Goal: Information Seeking & Learning: Learn about a topic

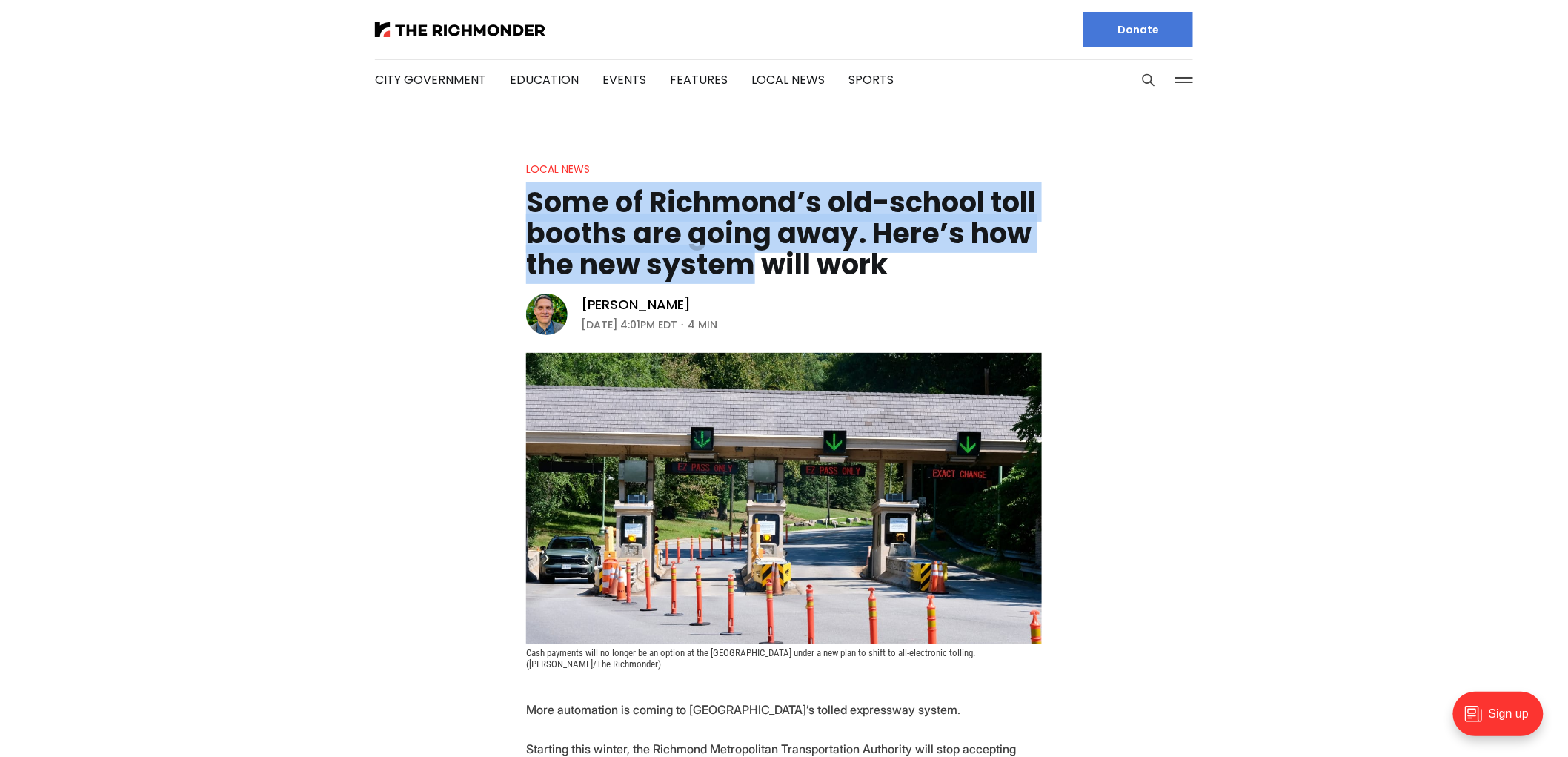
drag, startPoint x: 742, startPoint y: 260, endPoint x: 526, endPoint y: 217, distance: 220.2
click at [526, 217] on h1 "Some of Richmond’s old-school toll booths are going away. Here’s how the new sy…" at bounding box center [784, 233] width 516 height 94
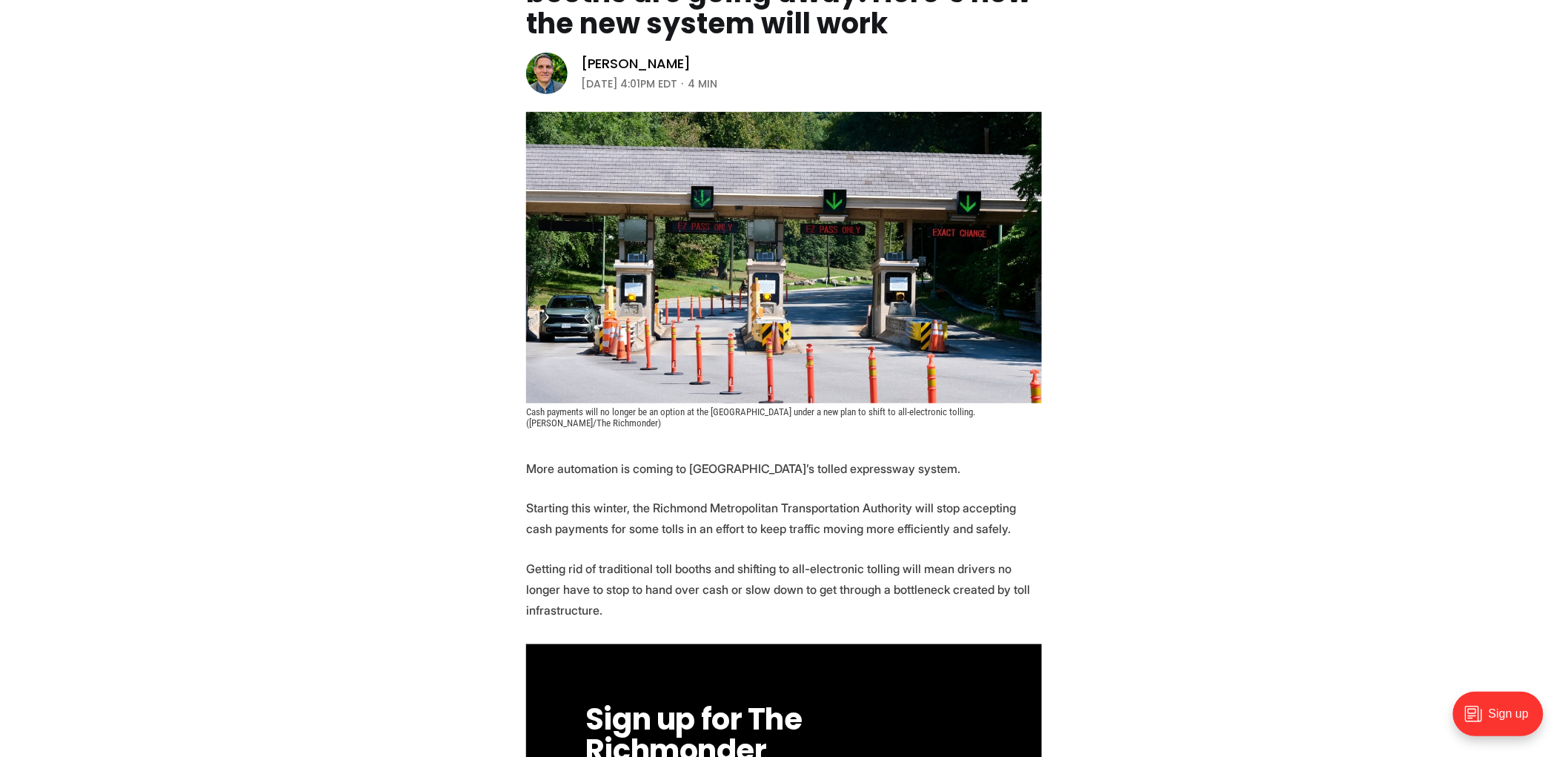
scroll to position [240, 0]
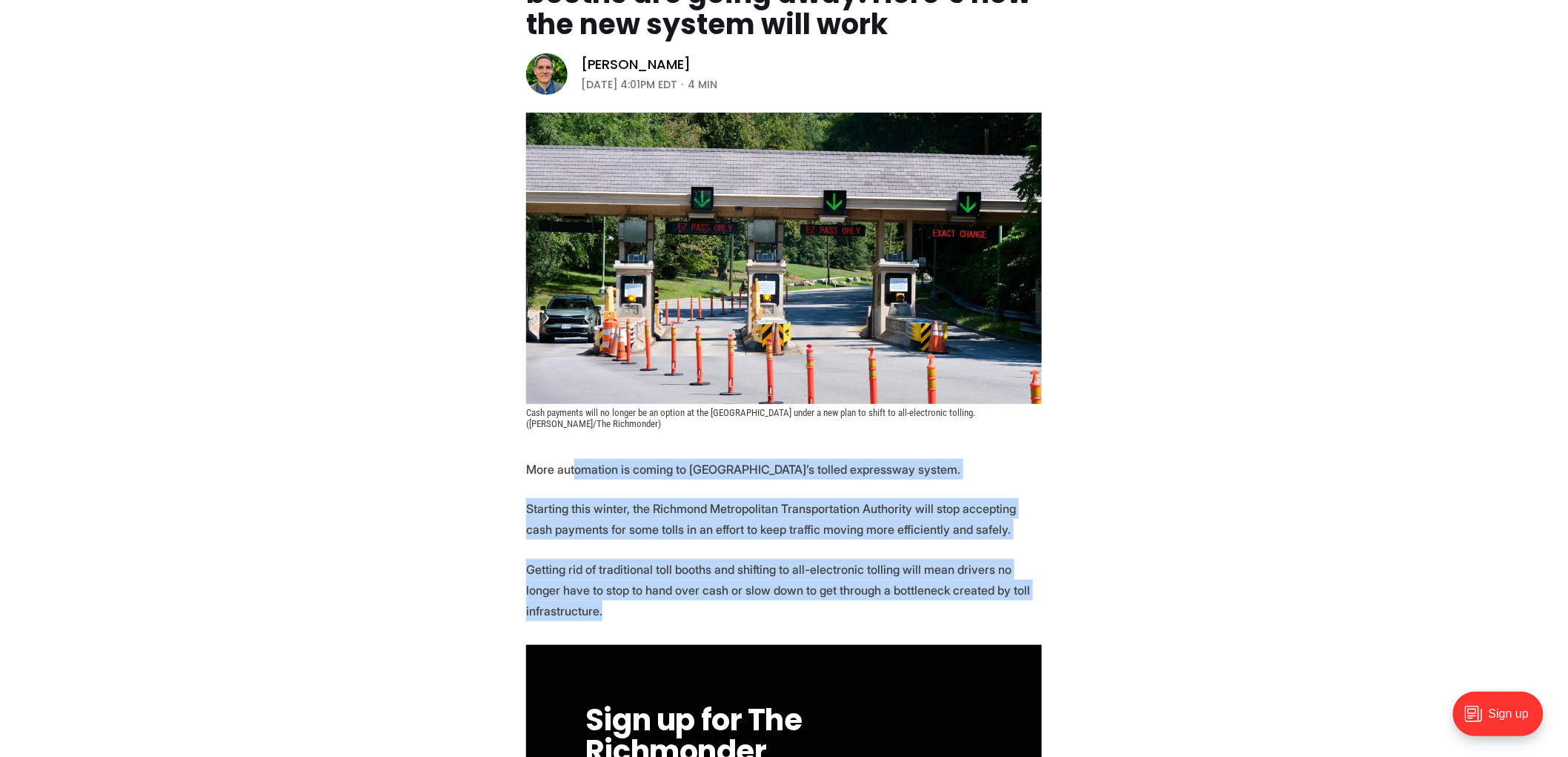
drag, startPoint x: 575, startPoint y: 460, endPoint x: 712, endPoint y: 616, distance: 207.6
click at [712, 616] on p "Getting rid of traditional toll booths and shifting to all-electronic tolling w…" at bounding box center [784, 590] width 516 height 62
drag, startPoint x: 712, startPoint y: 616, endPoint x: 508, endPoint y: 470, distance: 250.9
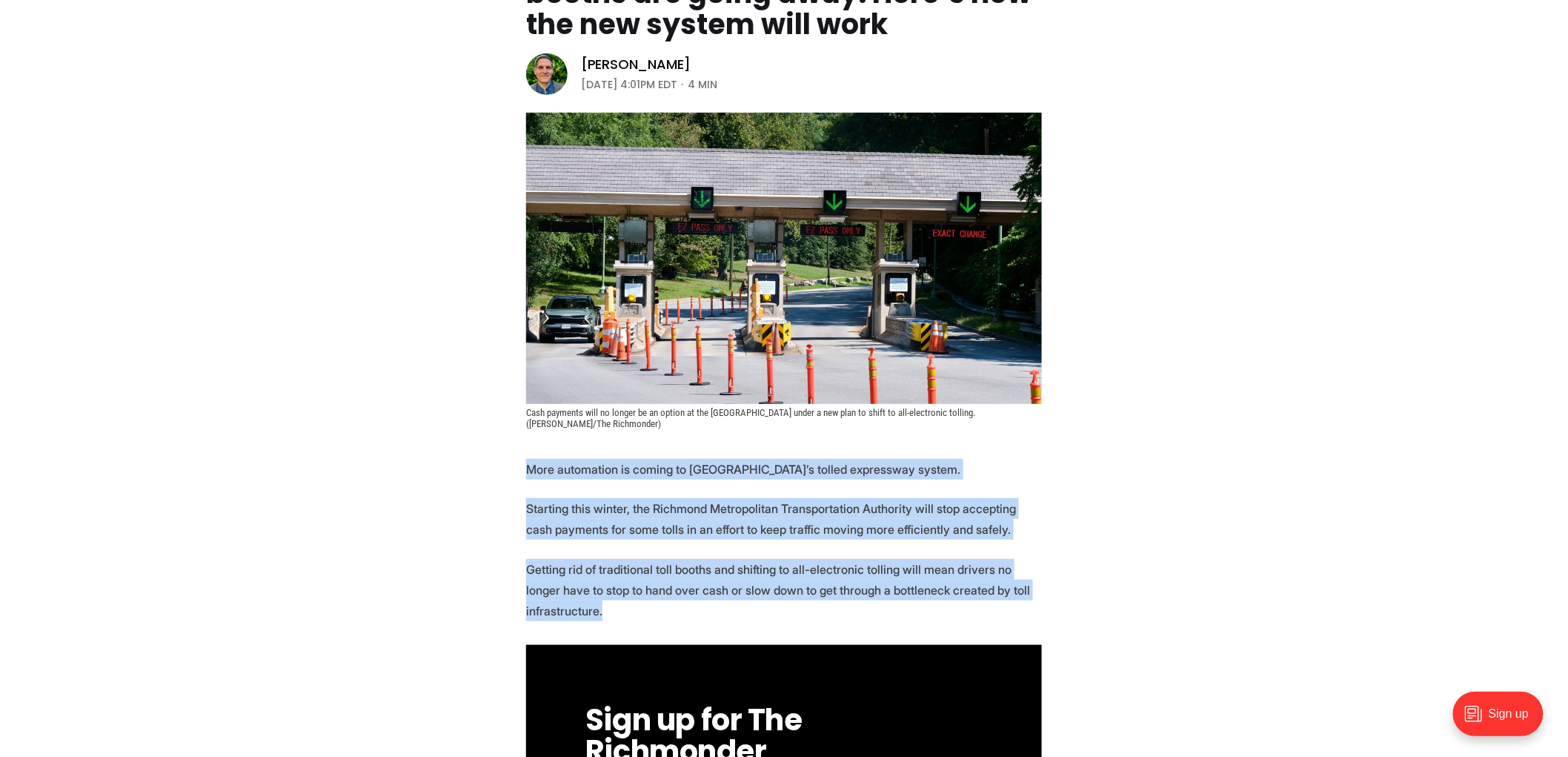
drag, startPoint x: 508, startPoint y: 469, endPoint x: 665, endPoint y: 614, distance: 213.7
click at [665, 614] on p "Getting rid of traditional toll booths and shifting to all-electronic tolling w…" at bounding box center [784, 590] width 516 height 62
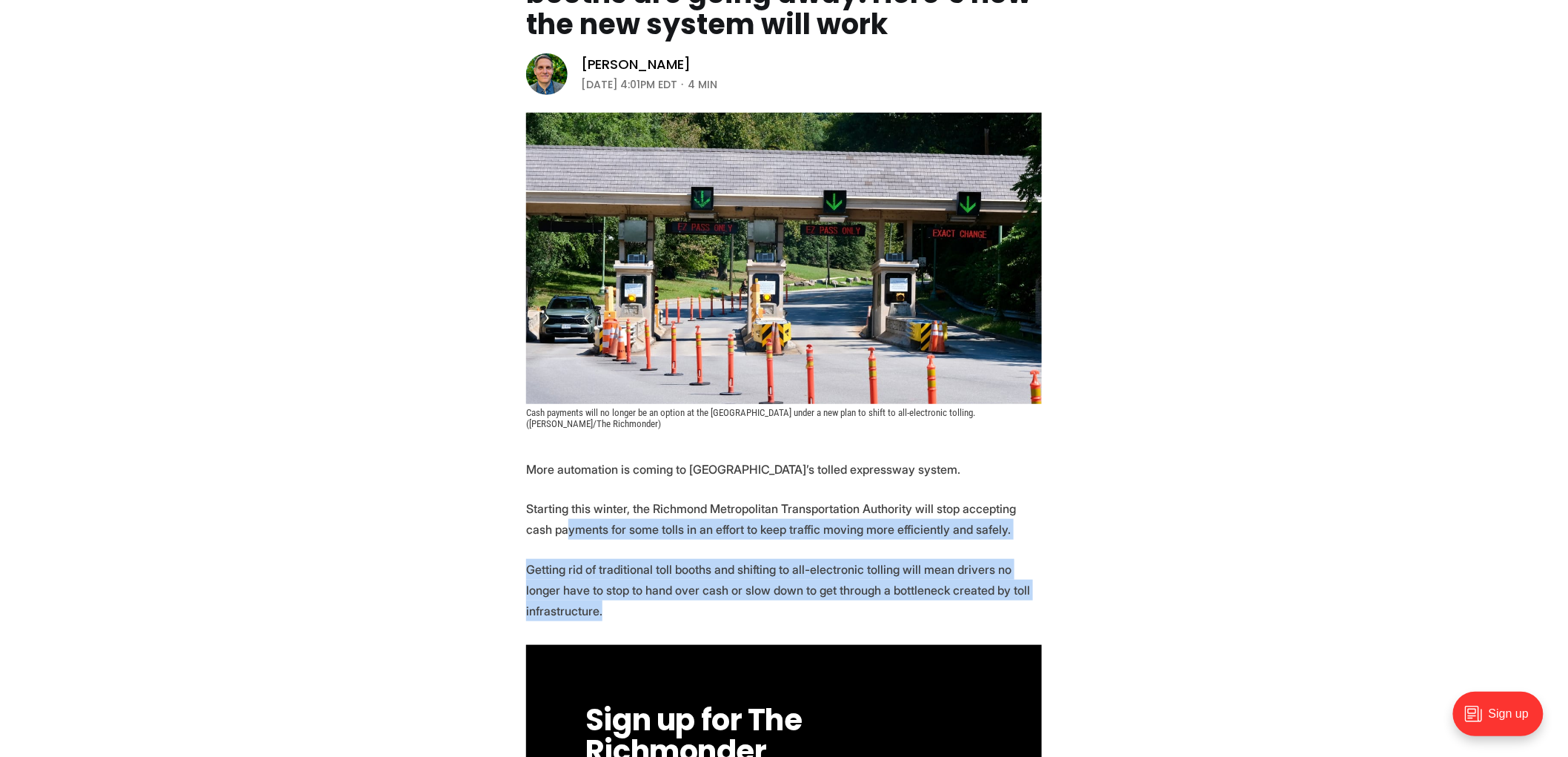
drag, startPoint x: 665, startPoint y: 614, endPoint x: 539, endPoint y: 532, distance: 150.3
click at [539, 532] on p "Starting this winter, the Richmond Metropolitan Transportation Authority will s…" at bounding box center [784, 518] width 516 height 41
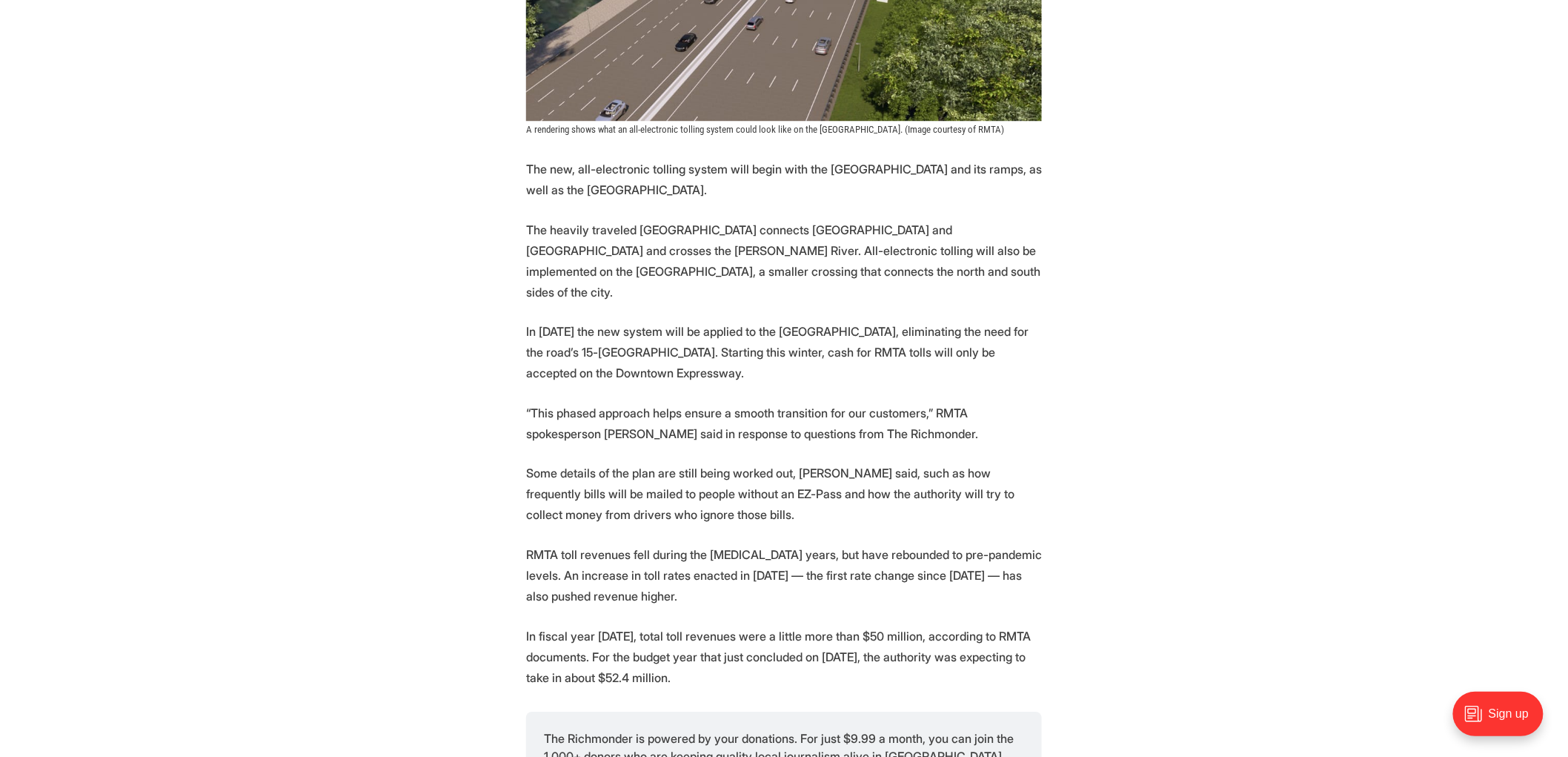
scroll to position [1705, 0]
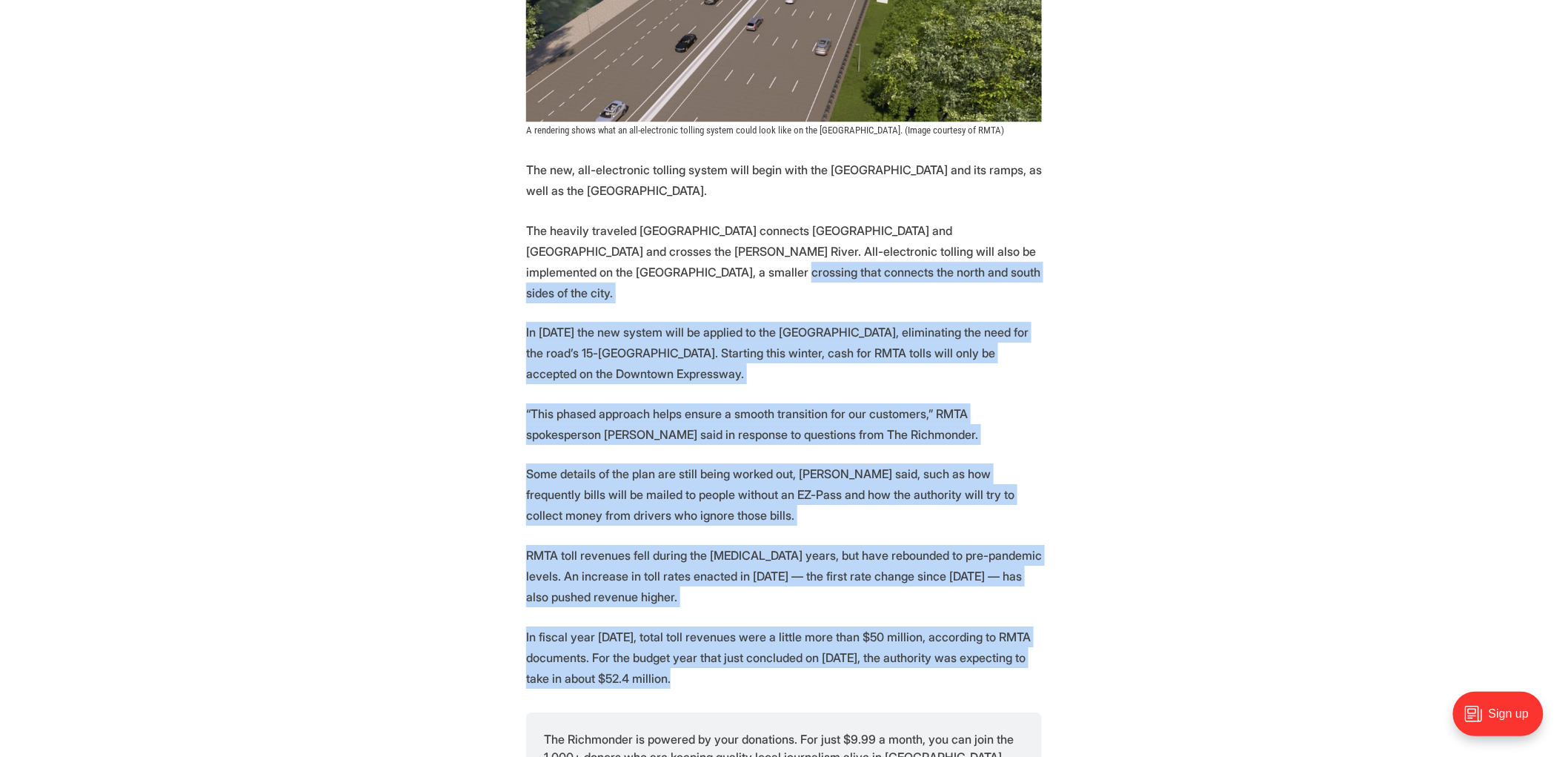
drag, startPoint x: 624, startPoint y: 275, endPoint x: 935, endPoint y: 643, distance: 481.8
click at [935, 643] on section "More automation is coming to [GEOGRAPHIC_DATA]’s tolled expressway system. Star…" at bounding box center [784, 271] width 1568 height 2557
click at [935, 643] on p "In fiscal year [DATE], total toll revenues were a little more than $50 million,…" at bounding box center [784, 658] width 516 height 62
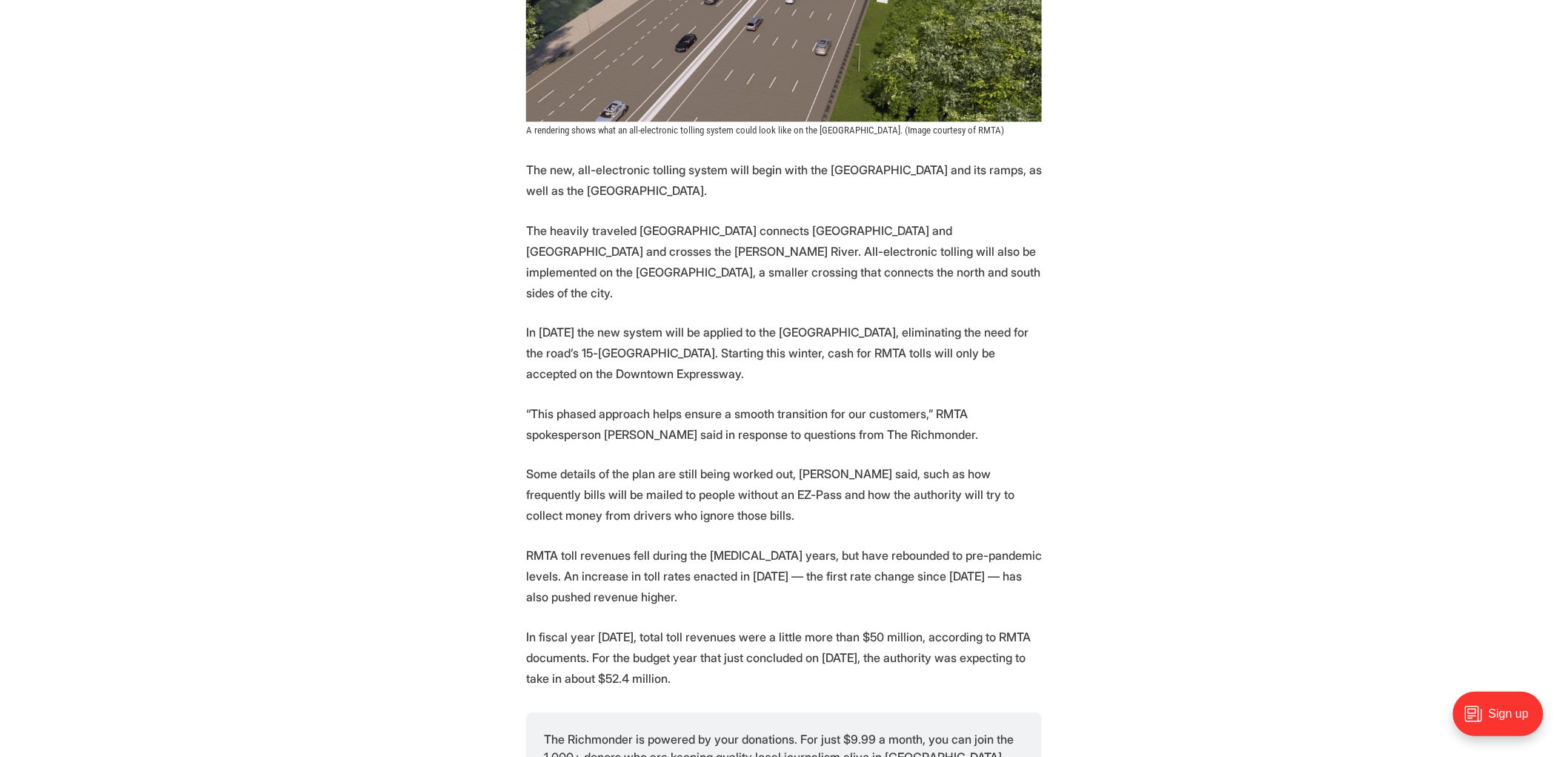
click at [935, 643] on p "In fiscal year [DATE], total toll revenues were a little more than $50 million,…" at bounding box center [784, 658] width 516 height 62
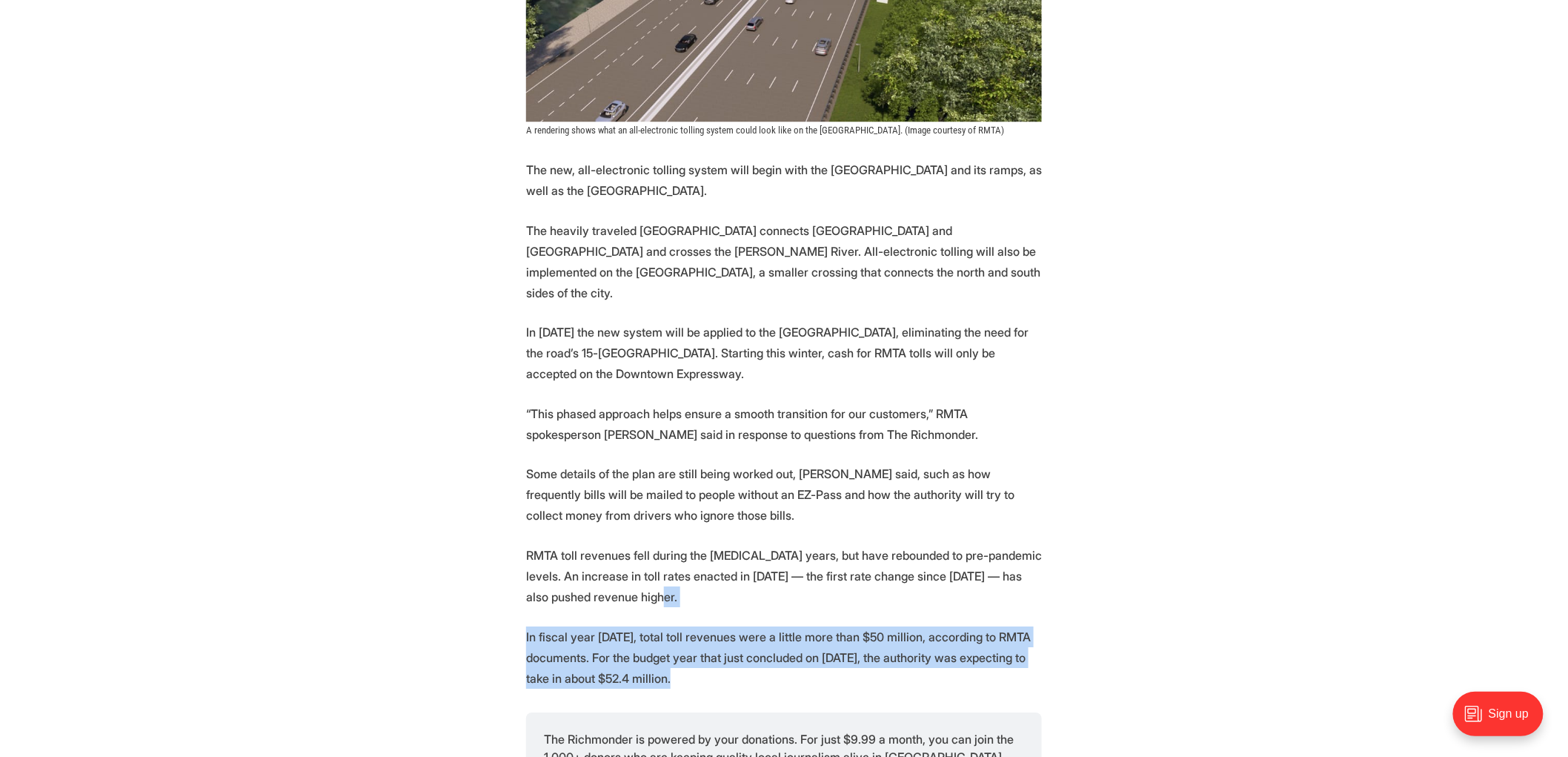
drag, startPoint x: 663, startPoint y: 579, endPoint x: 736, endPoint y: 650, distance: 101.8
click at [736, 650] on section "More automation is coming to [GEOGRAPHIC_DATA]’s tolled expressway system. Star…" at bounding box center [784, 271] width 1568 height 2557
click at [736, 650] on p "In fiscal year [DATE], total toll revenues were a little more than $50 million,…" at bounding box center [784, 658] width 516 height 62
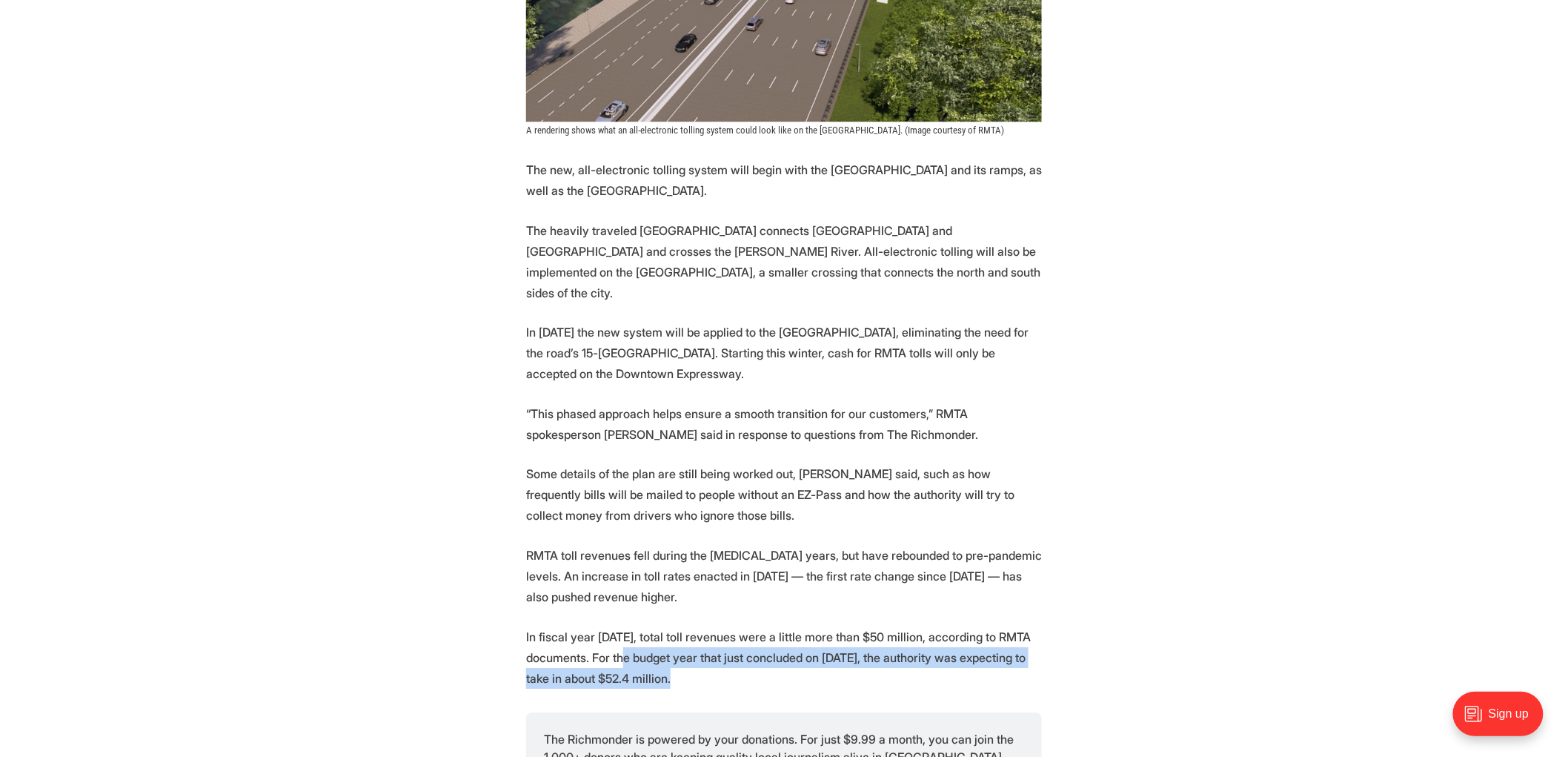
drag, startPoint x: 736, startPoint y: 650, endPoint x: 632, endPoint y: 617, distance: 109.1
click at [632, 627] on p "In fiscal year [DATE], total toll revenues were a little more than $50 million,…" at bounding box center [784, 658] width 516 height 62
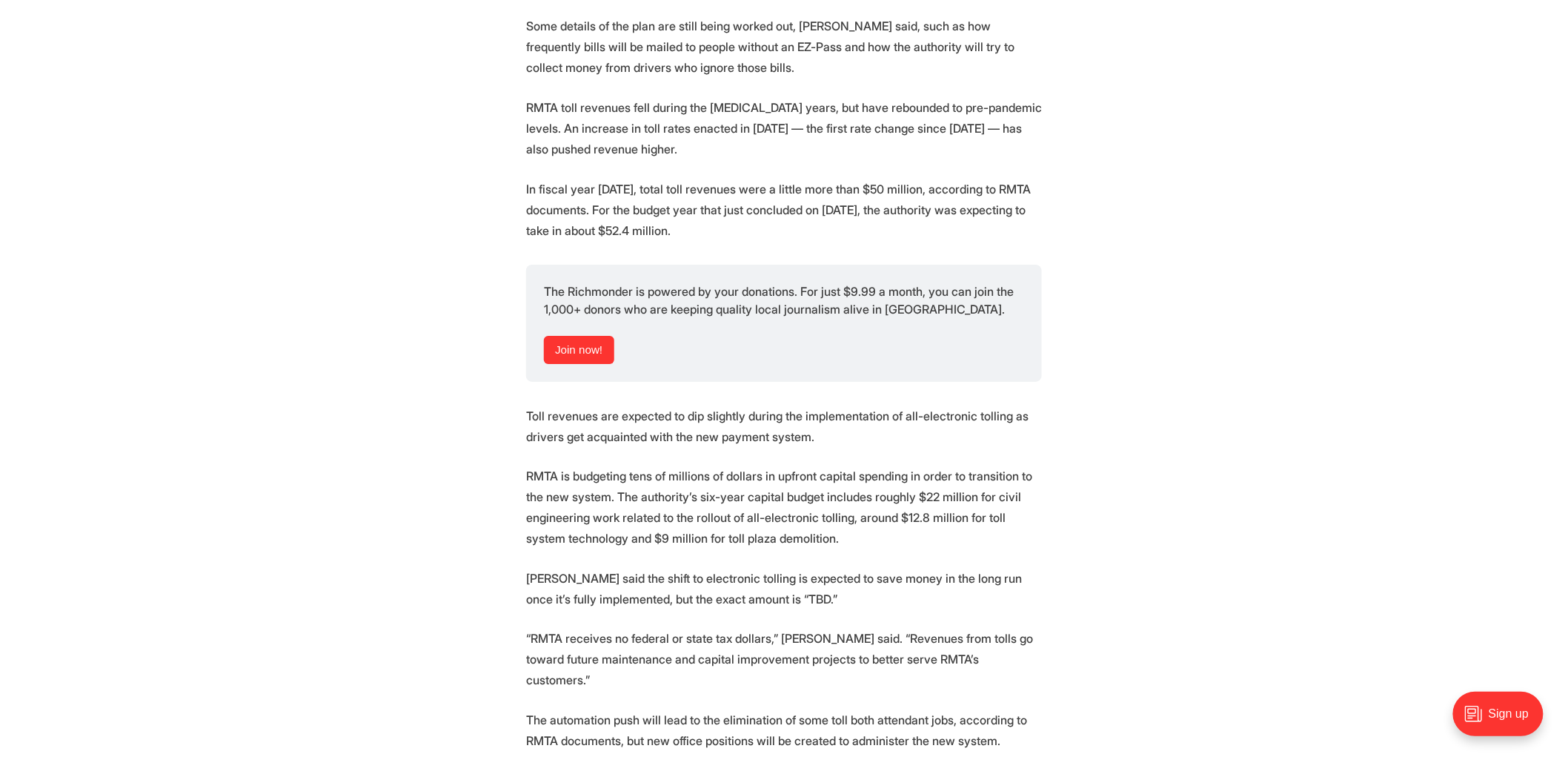
scroll to position [2154, 0]
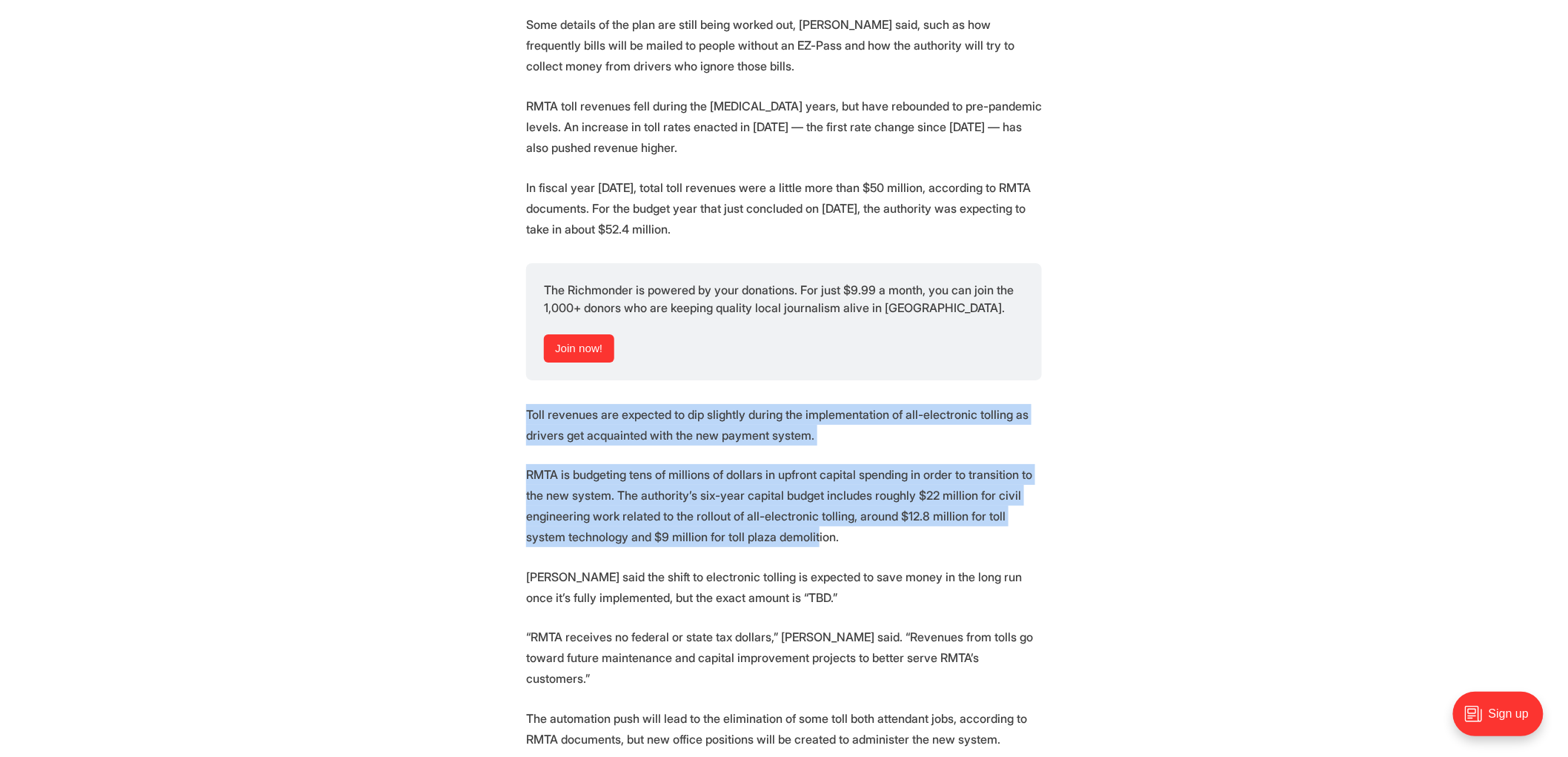
drag, startPoint x: 513, startPoint y: 382, endPoint x: 769, endPoint y: 517, distance: 289.4
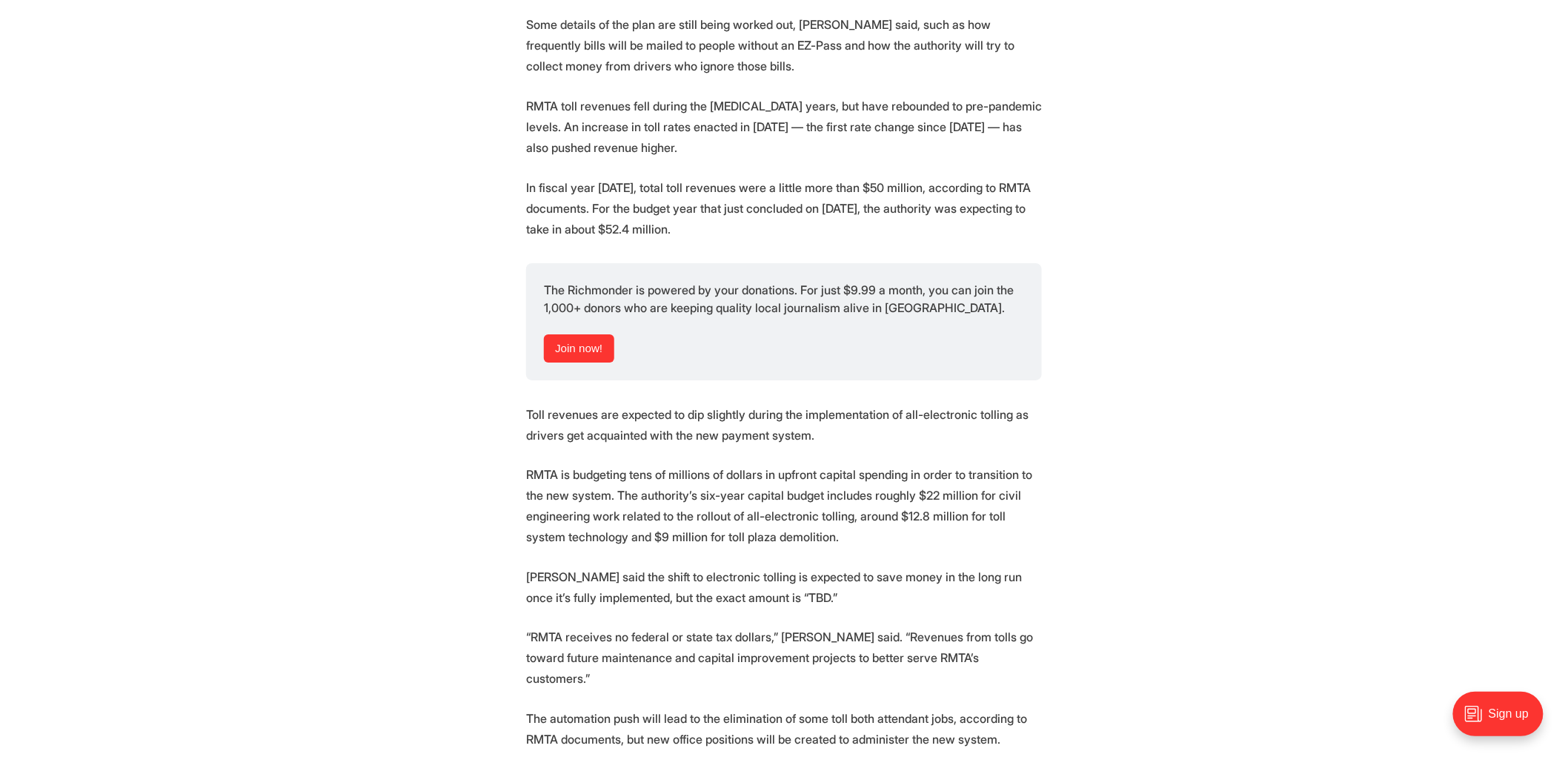
click at [796, 566] on p "[PERSON_NAME] said the shift to electronic tolling is expected to save money in…" at bounding box center [784, 586] width 516 height 41
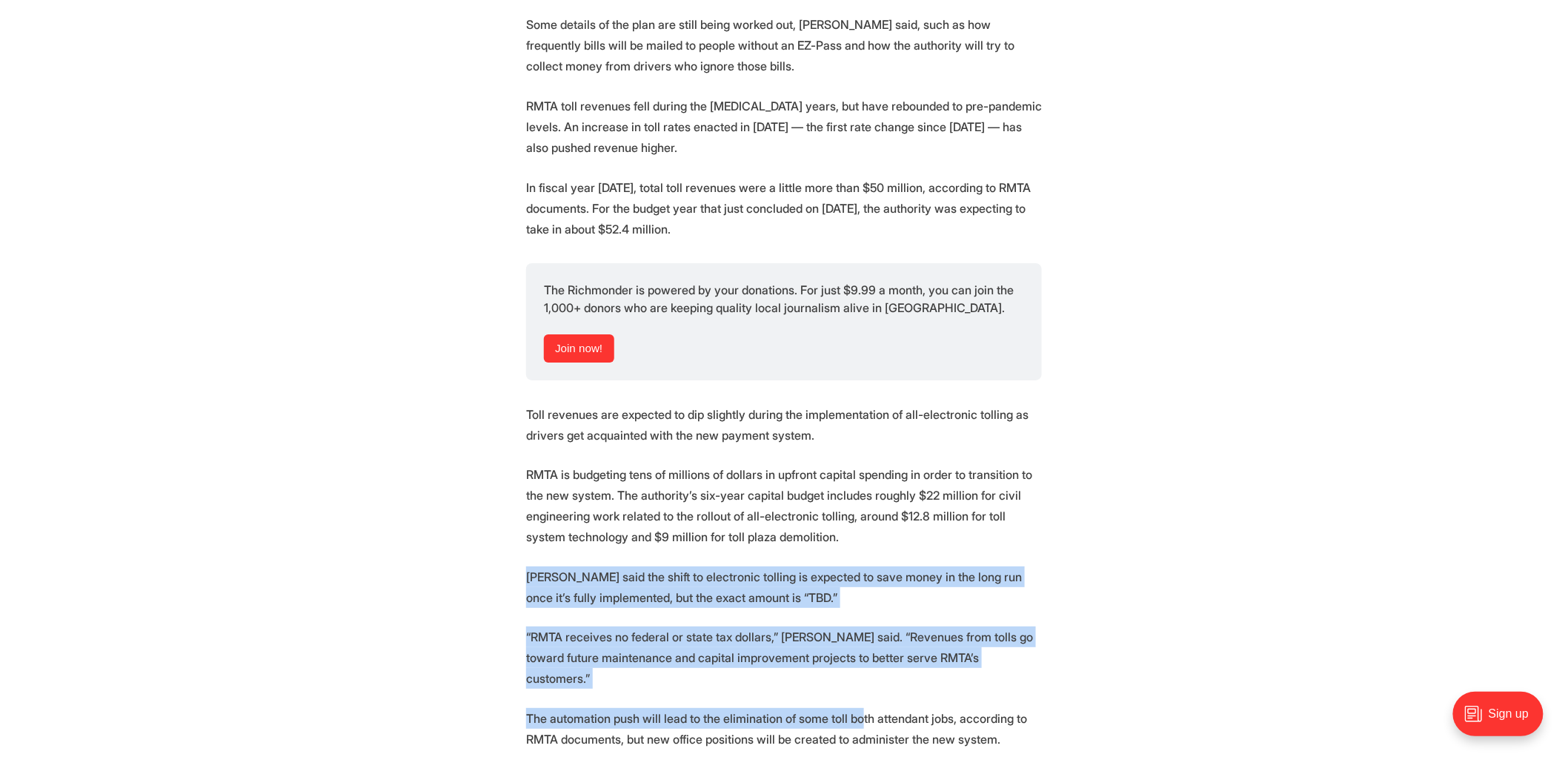
drag, startPoint x: 818, startPoint y: 516, endPoint x: 853, endPoint y: 673, distance: 160.9
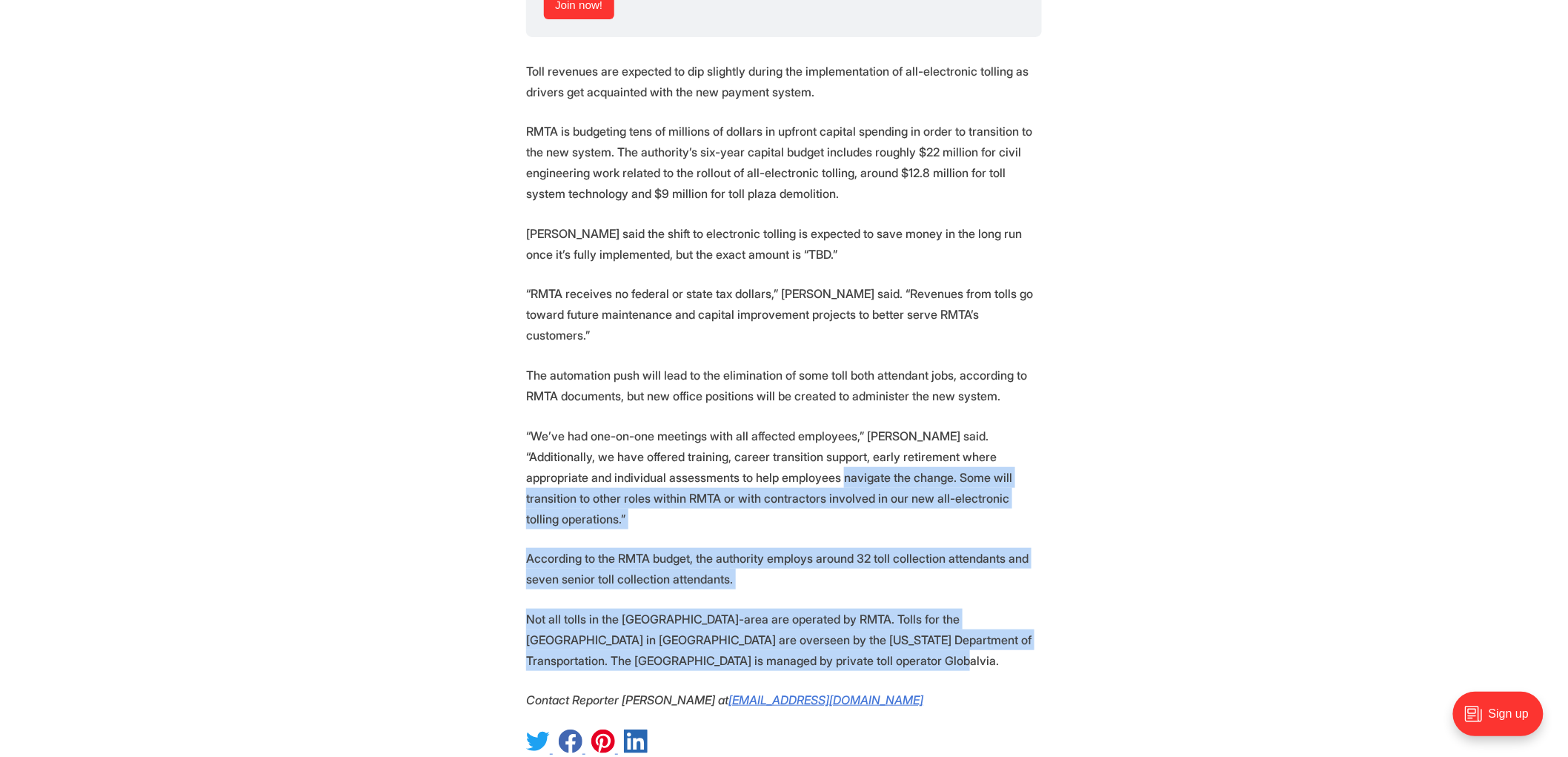
drag, startPoint x: 731, startPoint y: 433, endPoint x: 905, endPoint y: 602, distance: 242.6
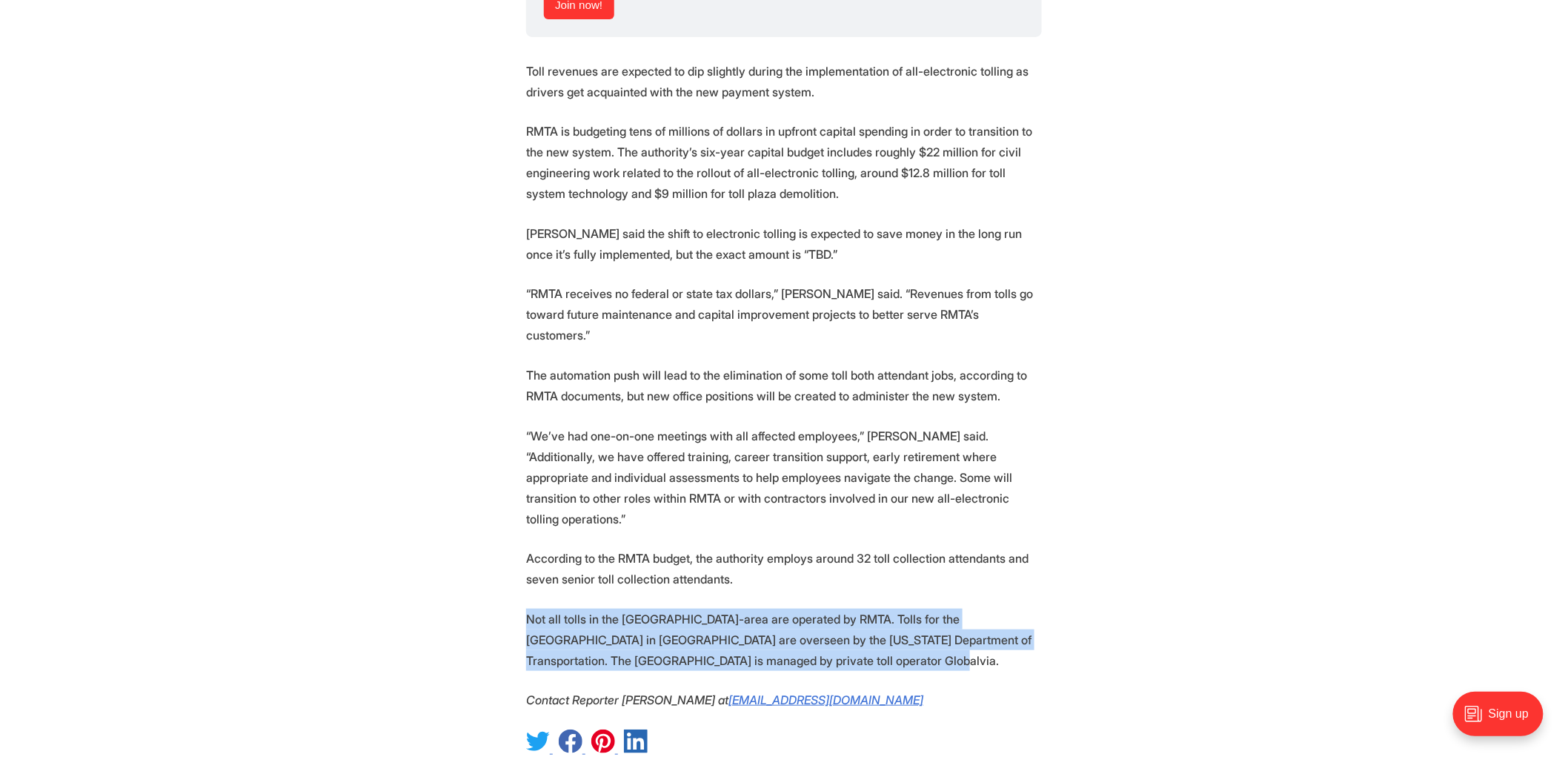
drag, startPoint x: 905, startPoint y: 602, endPoint x: 527, endPoint y: 539, distance: 383.2
click at [527, 608] on p "Not all tolls in the [GEOGRAPHIC_DATA]-area are operated by RMTA. Tolls for the…" at bounding box center [784, 639] width 516 height 62
